Goal: Task Accomplishment & Management: Complete application form

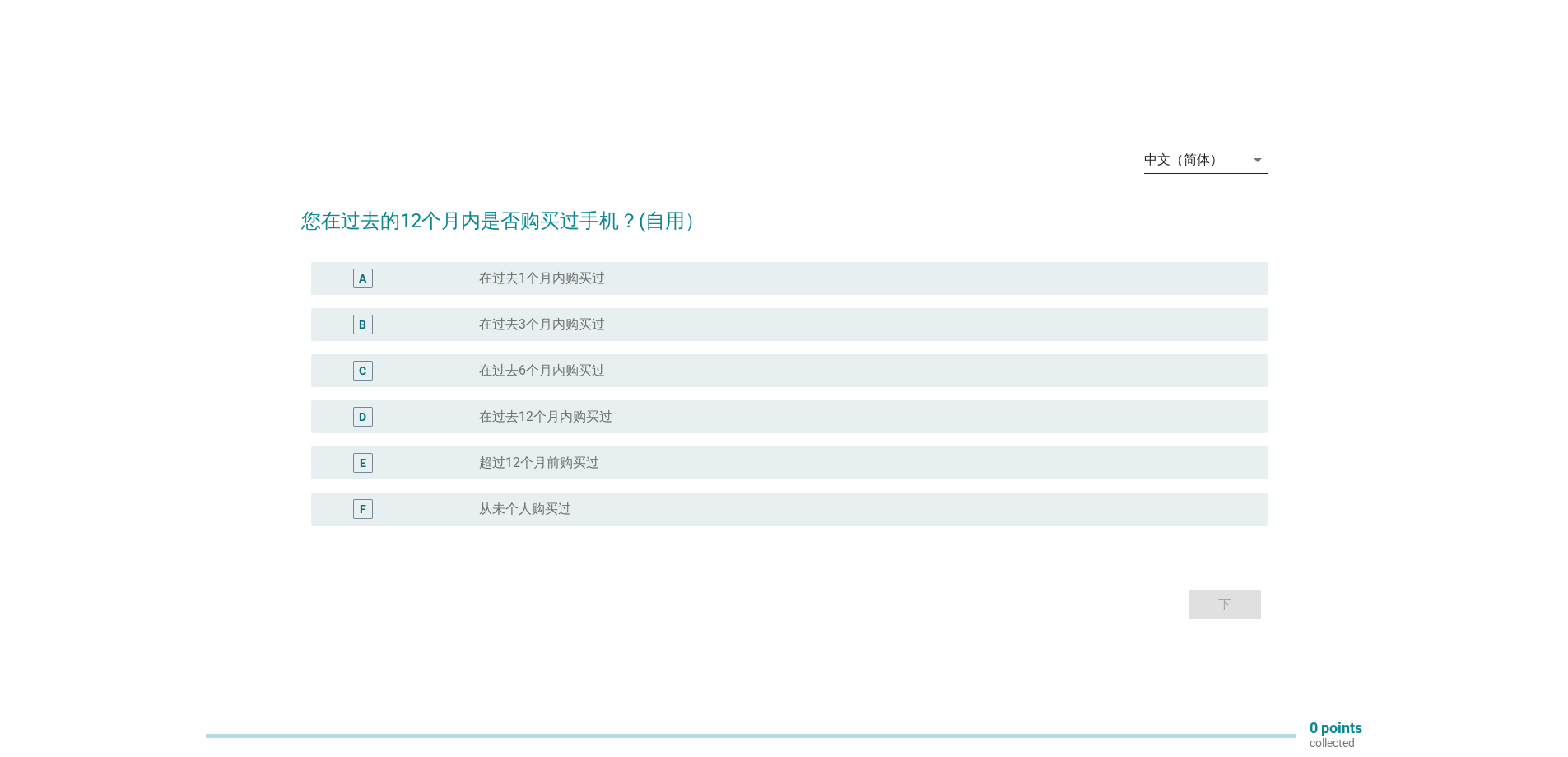
click at [1202, 164] on div "中文（简体）" at bounding box center [1184, 159] width 79 height 15
click at [1215, 209] on div "Bahasa Melayu" at bounding box center [1205, 212] width 97 height 19
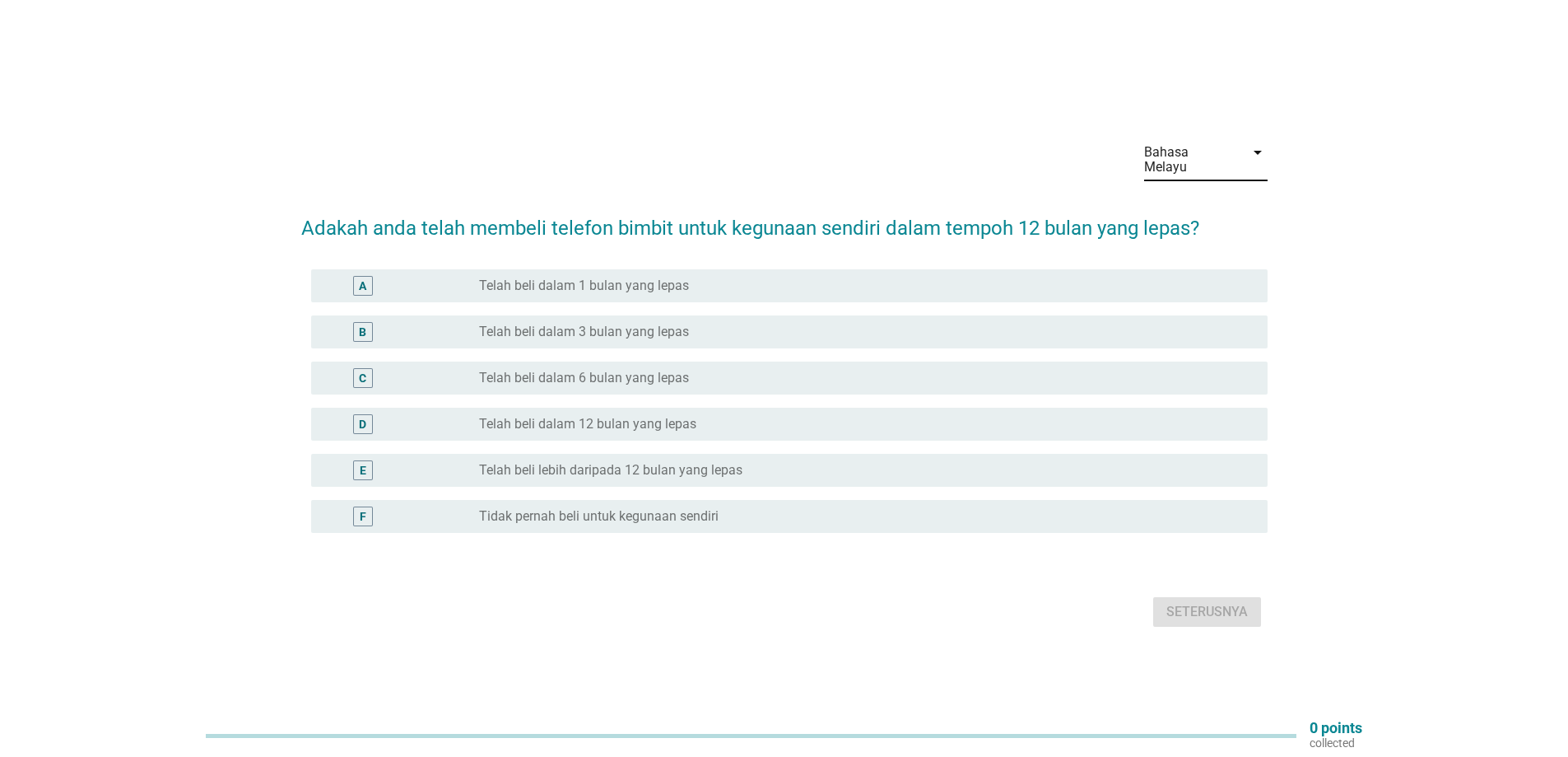
click at [1209, 153] on div "Bahasa Melayu" at bounding box center [1190, 159] width 90 height 29
click at [1212, 180] on div "English" at bounding box center [1205, 173] width 97 height 19
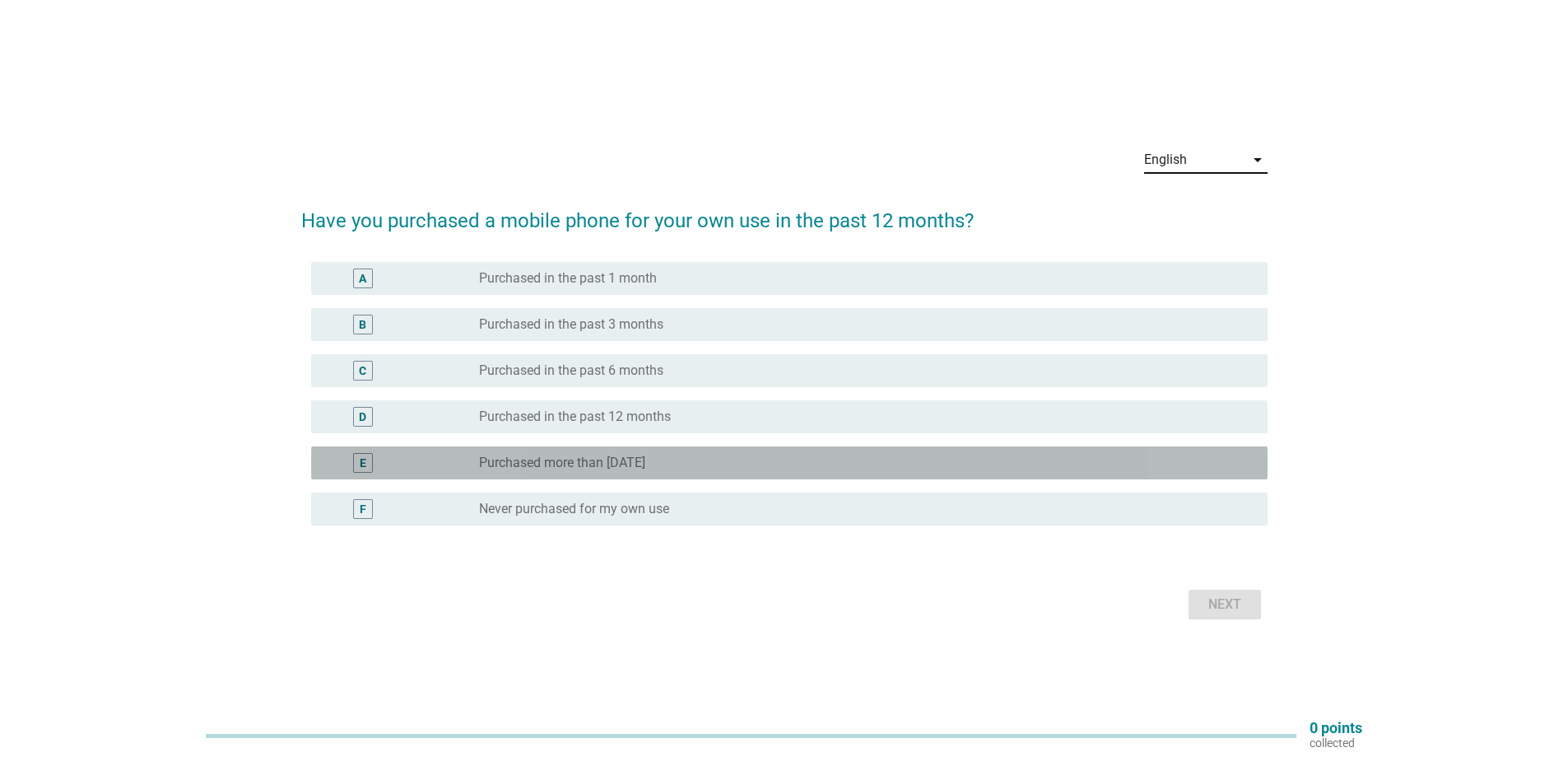
click at [702, 463] on div "radio_button_unchecked Purchased more than [DATE]" at bounding box center [860, 462] width 762 height 17
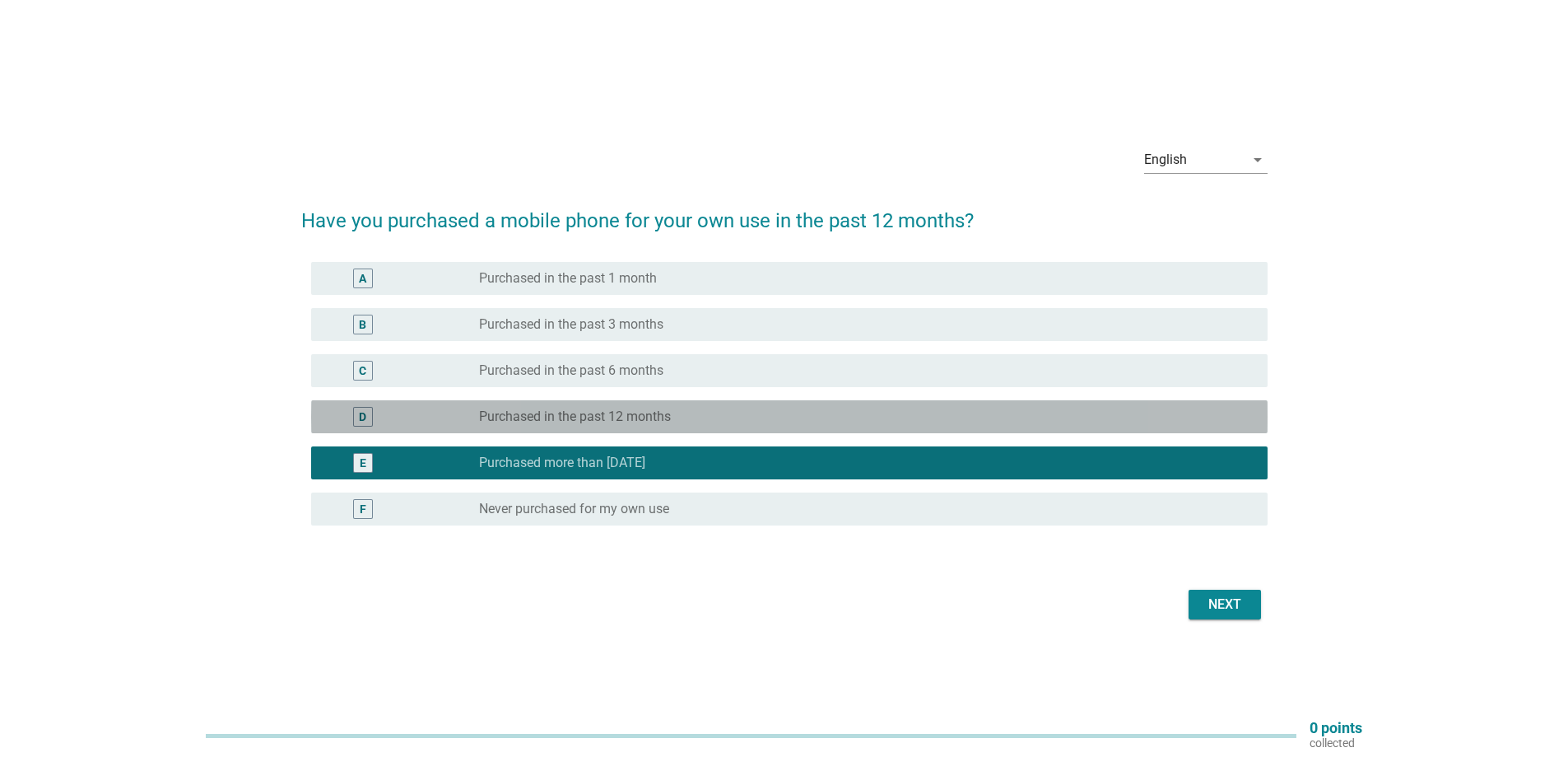
click at [657, 424] on label "Purchased in the past 12 months" at bounding box center [575, 416] width 192 height 17
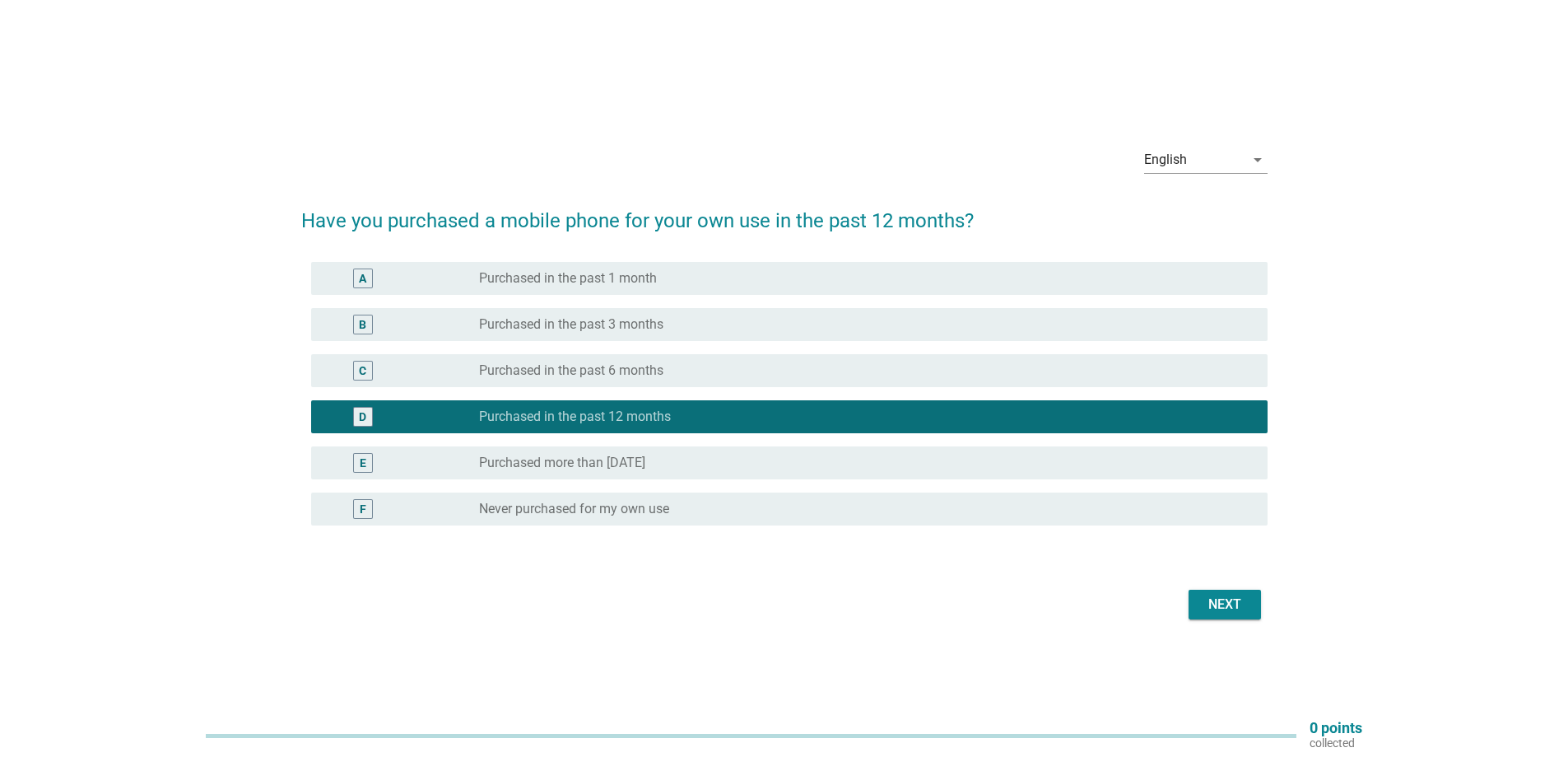
click at [637, 328] on label "Purchased in the past 3 months" at bounding box center [571, 324] width 184 height 17
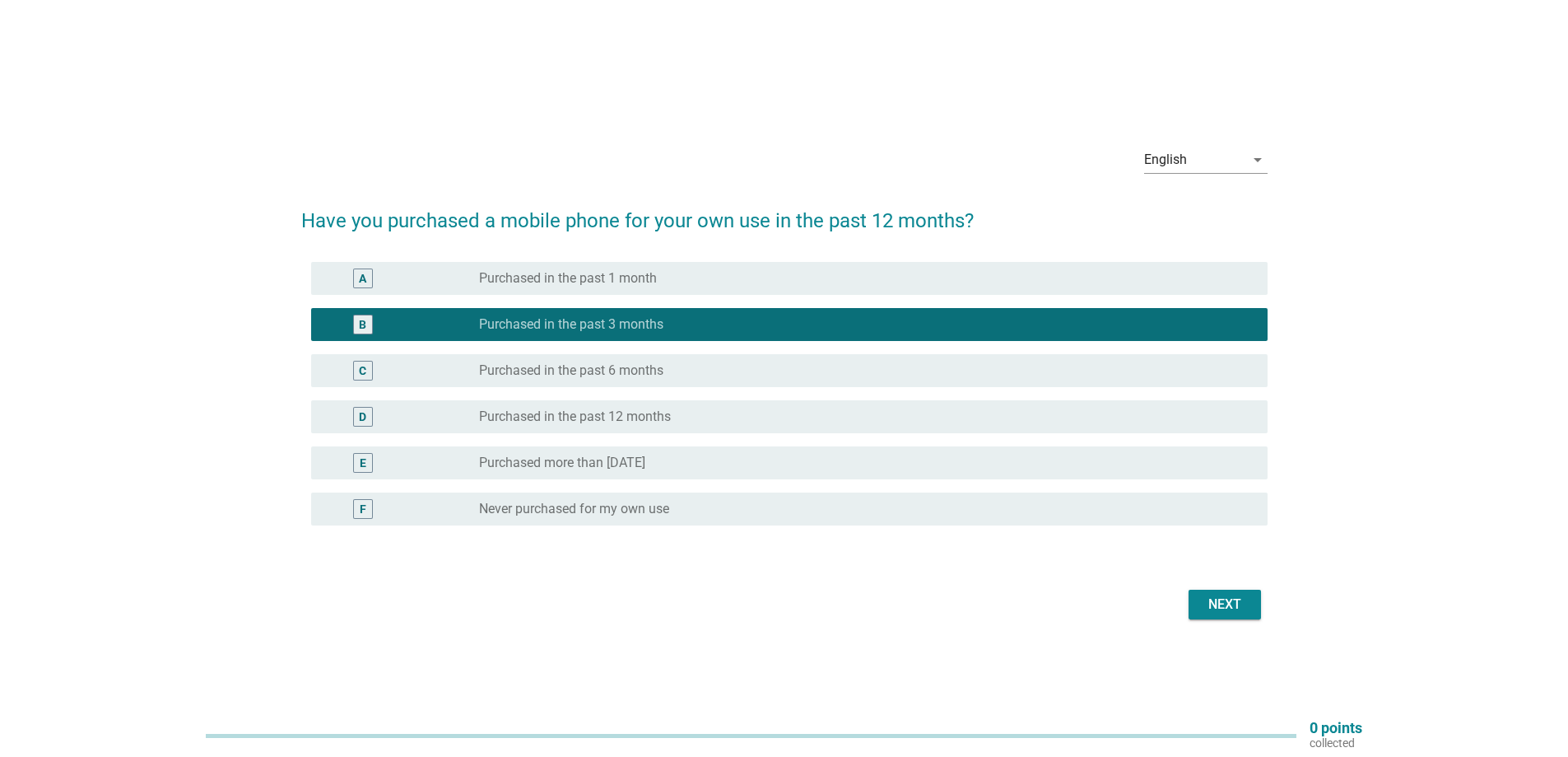
click at [850, 270] on div "radio_button_unchecked Purchased in the past 1 month" at bounding box center [860, 278] width 762 height 17
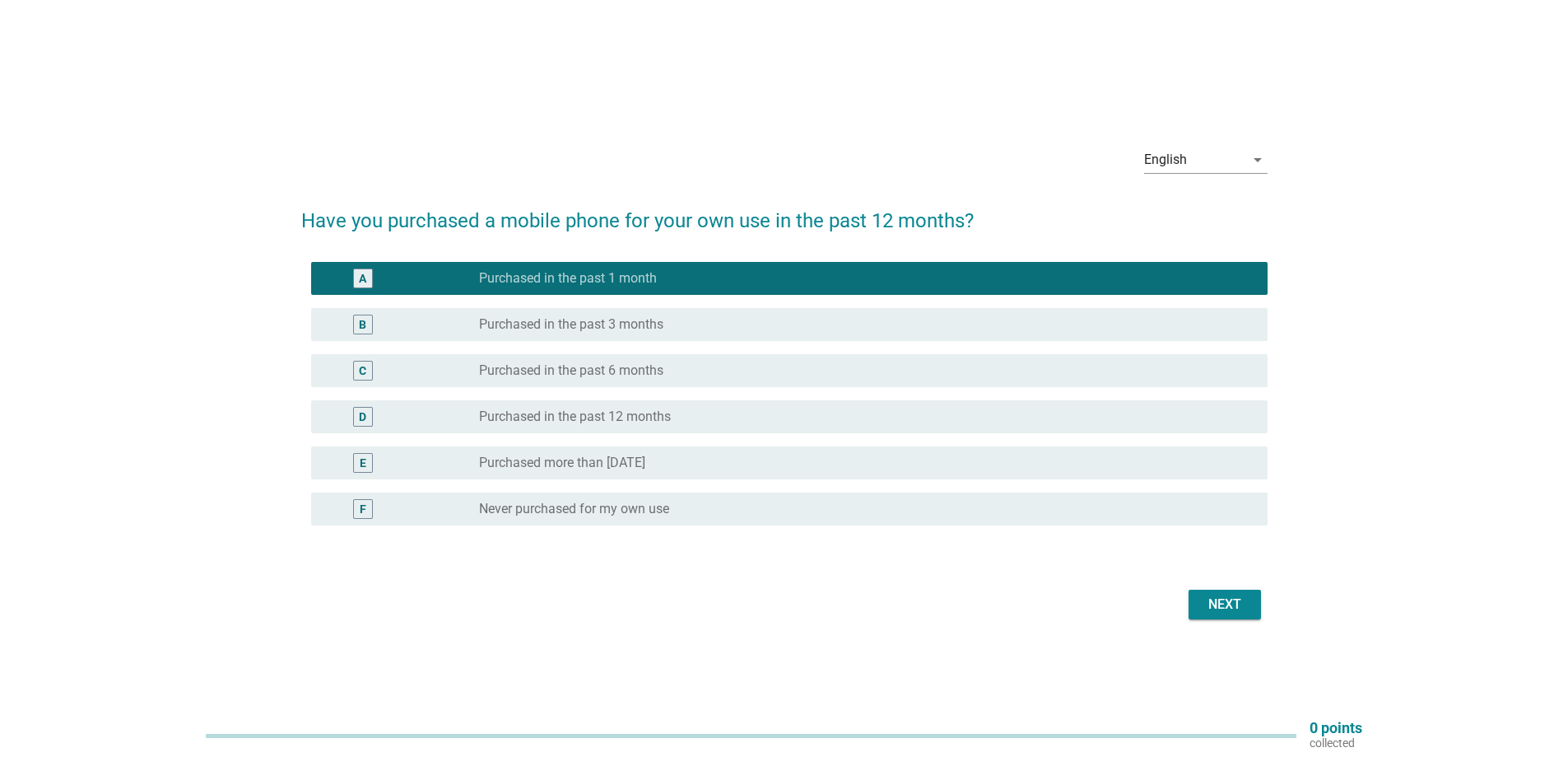
click at [1216, 594] on div "Next" at bounding box center [1225, 604] width 46 height 19
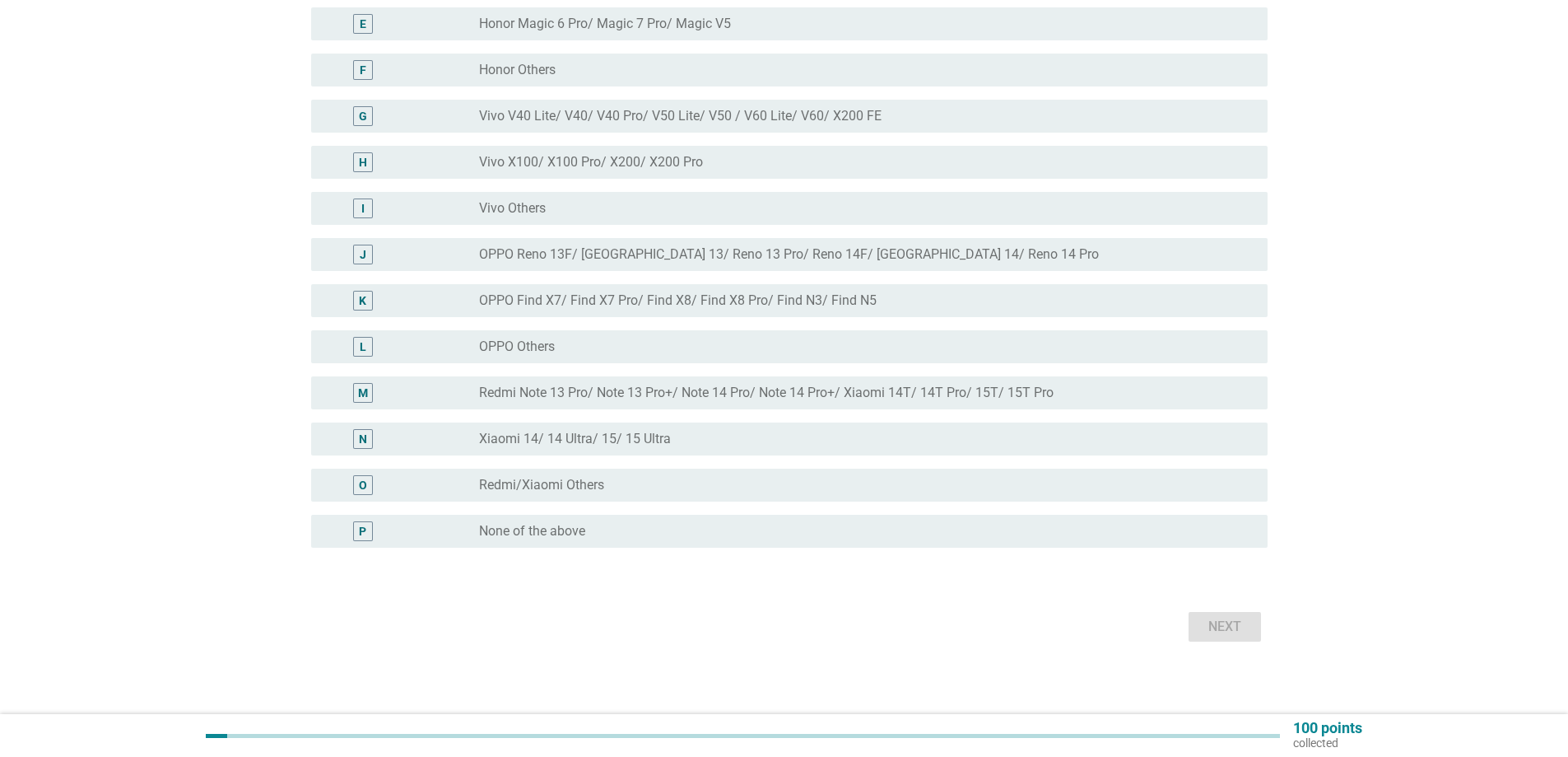
scroll to position [386, 0]
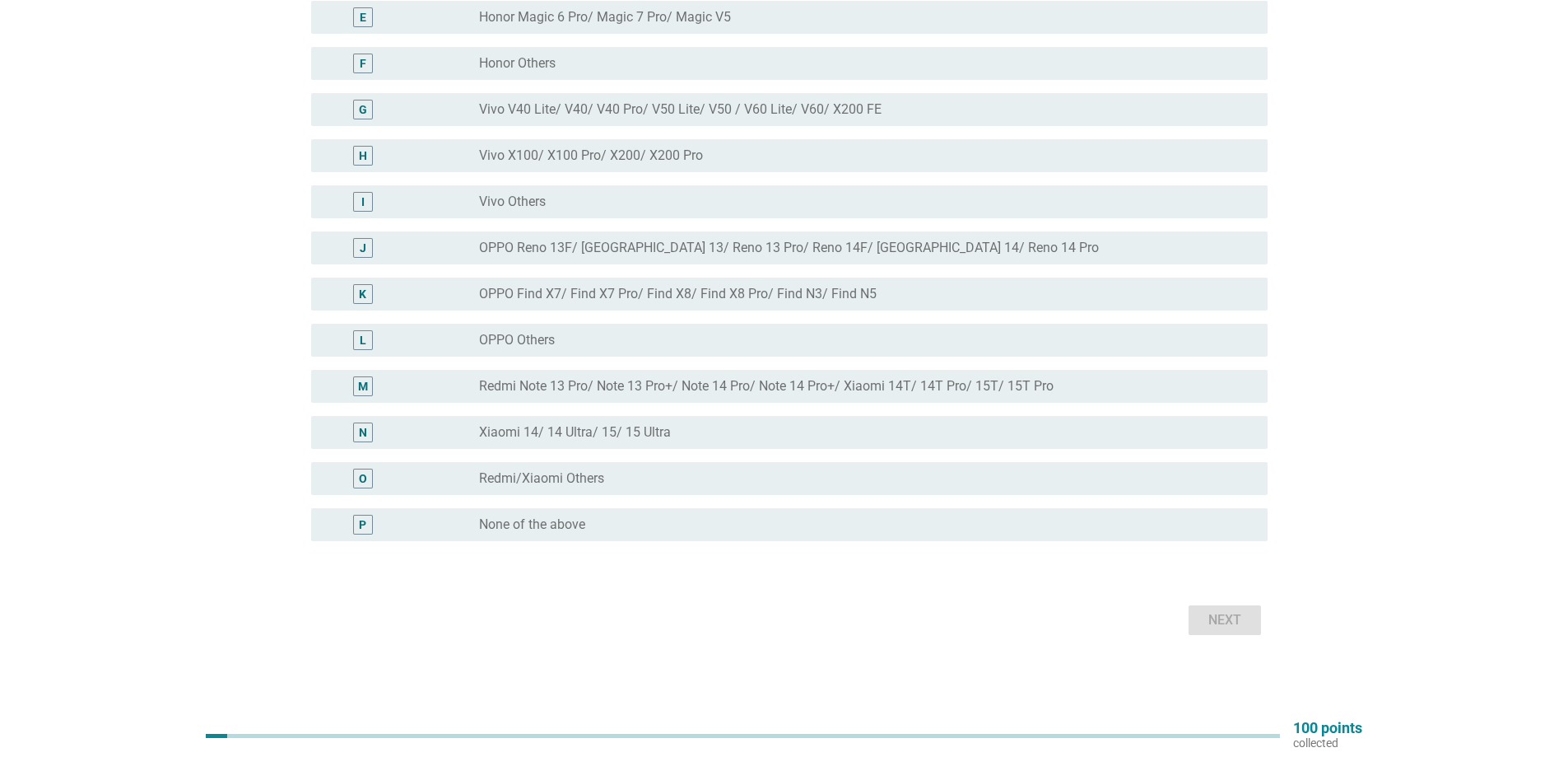
click at [564, 477] on label "Redmi/Xiaomi Others" at bounding box center [541, 478] width 125 height 17
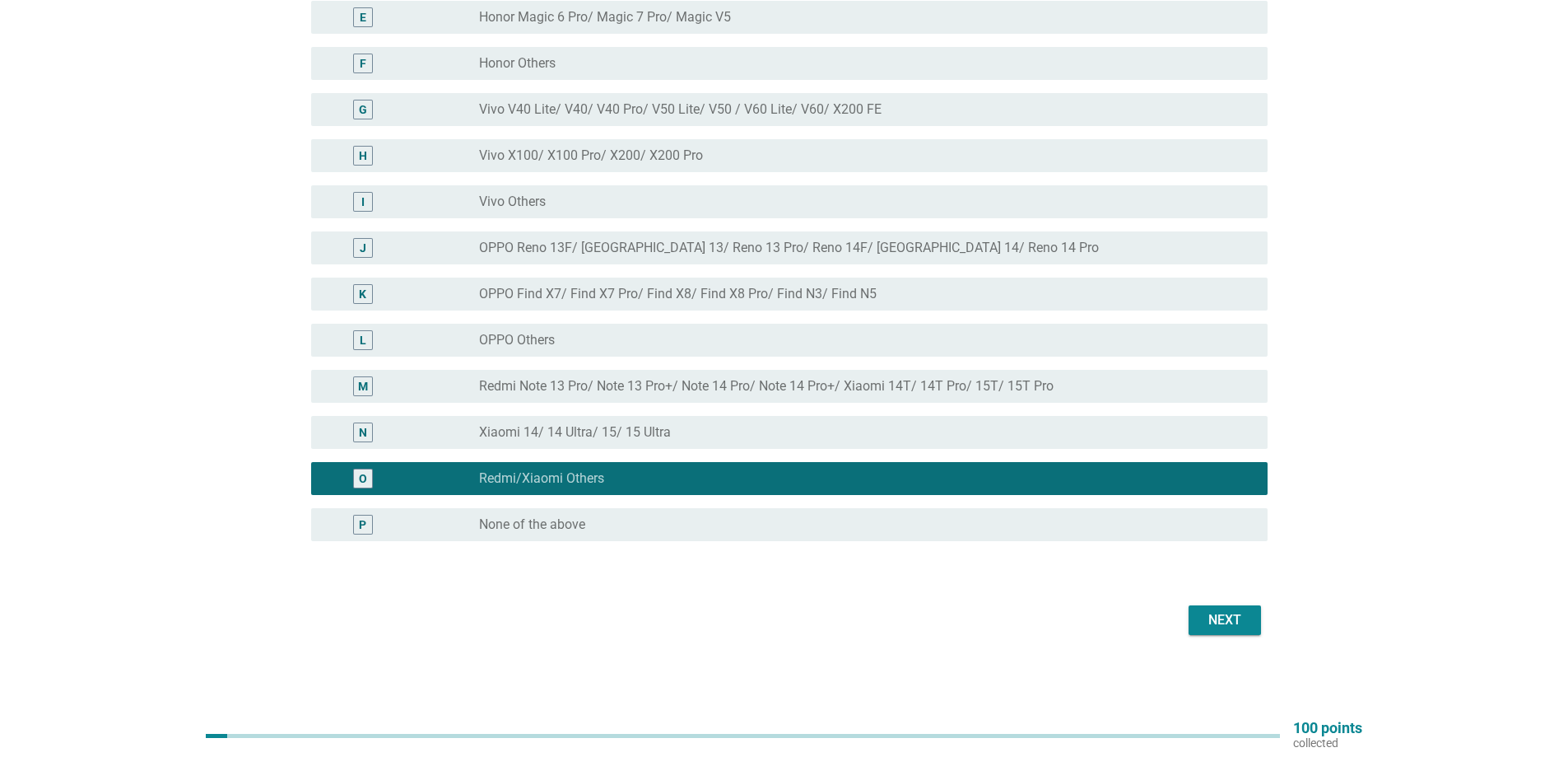
click at [1209, 604] on div "Next" at bounding box center [784, 620] width 967 height 40
click at [1222, 620] on div "Next" at bounding box center [1225, 620] width 46 height 19
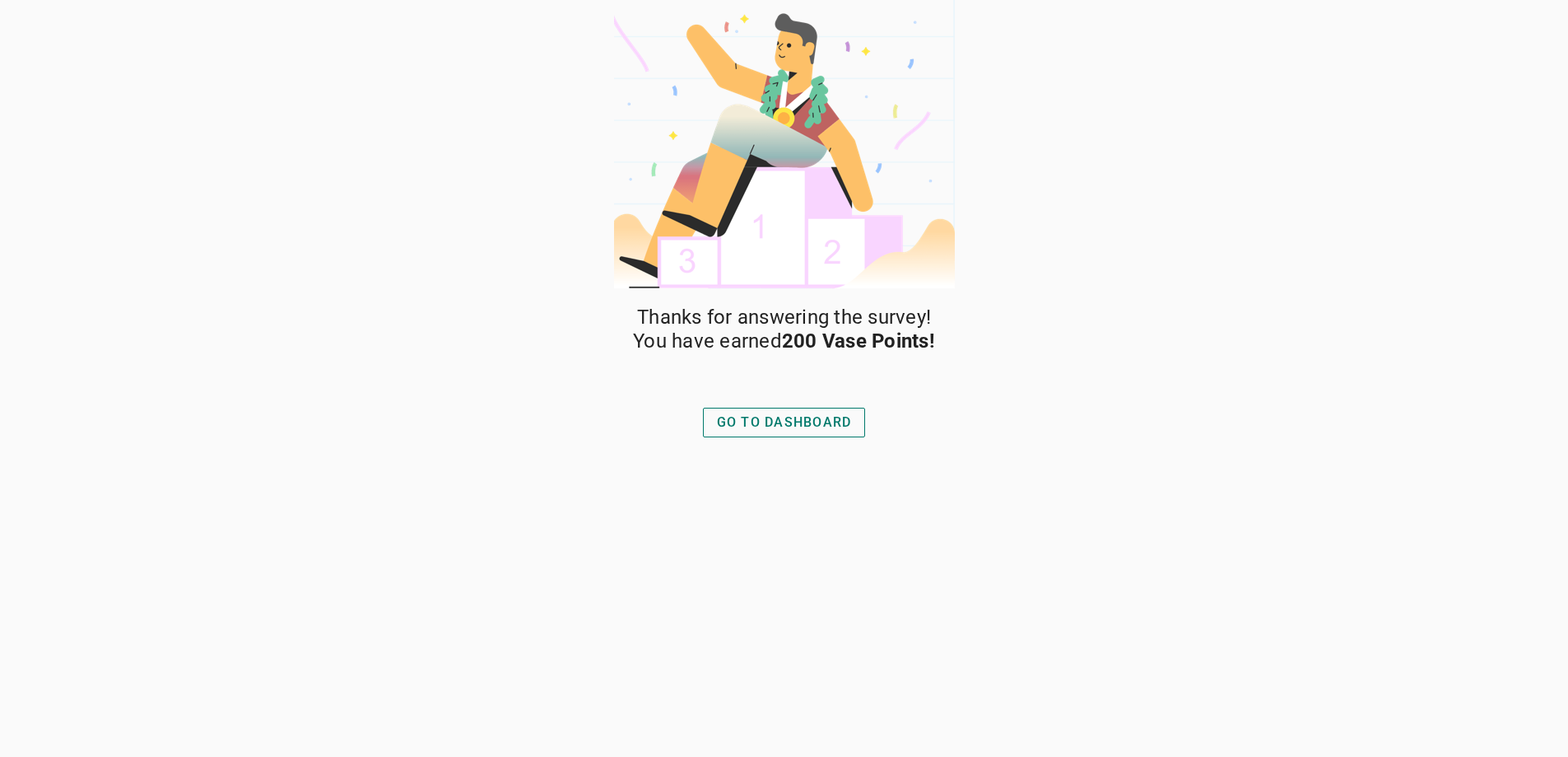
click at [823, 423] on div "GO TO DASHBOARD" at bounding box center [784, 422] width 135 height 19
